Goal: Task Accomplishment & Management: Use online tool/utility

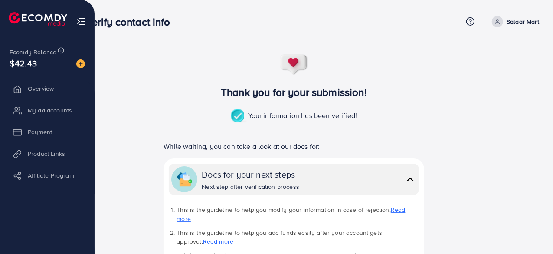
click at [36, 158] on li "Product Links" at bounding box center [47, 153] width 94 height 17
click at [53, 151] on li "Product Links" at bounding box center [47, 153] width 94 height 17
click at [40, 148] on link "Product Links" at bounding box center [47, 153] width 81 height 17
click at [40, 150] on span "Product Links" at bounding box center [48, 153] width 37 height 9
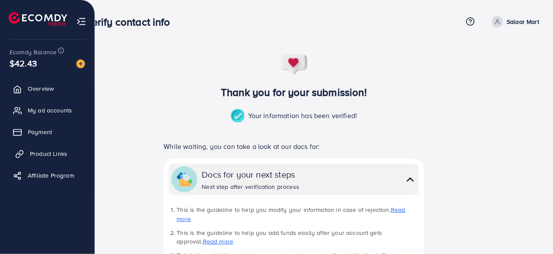
click at [40, 150] on span "Product Links" at bounding box center [48, 153] width 37 height 9
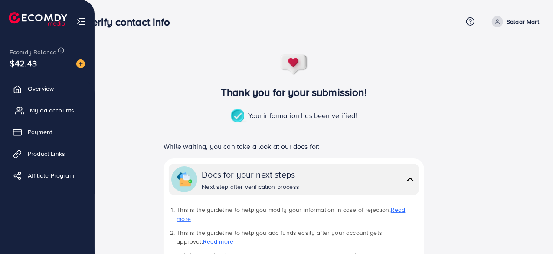
click at [39, 107] on span "My ad accounts" at bounding box center [52, 110] width 44 height 9
click at [38, 88] on span "Overview" at bounding box center [43, 88] width 26 height 9
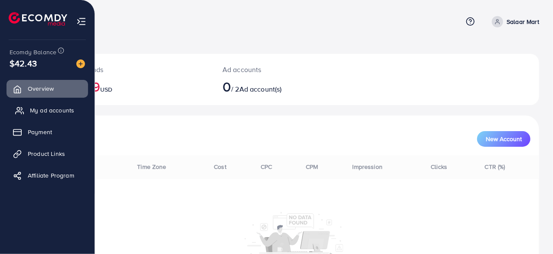
click at [43, 111] on span "My ad accounts" at bounding box center [52, 110] width 44 height 9
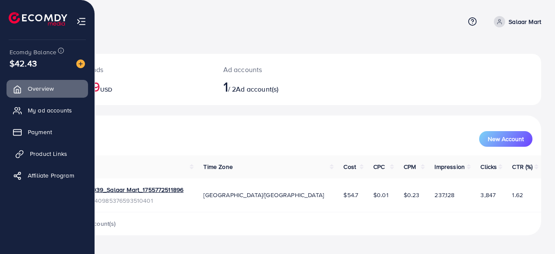
click at [38, 155] on span "Product Links" at bounding box center [48, 153] width 37 height 9
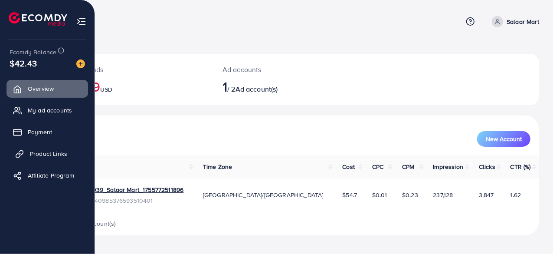
click at [38, 155] on span "Product Links" at bounding box center [48, 153] width 37 height 9
click at [46, 153] on span "Product Links" at bounding box center [48, 153] width 37 height 9
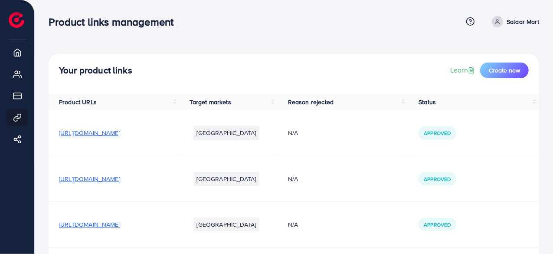
scroll to position [77, 0]
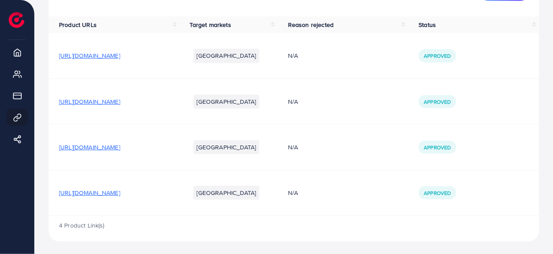
click at [120, 148] on span "[URL][DOMAIN_NAME]" at bounding box center [89, 147] width 61 height 9
